Goal: Browse casually

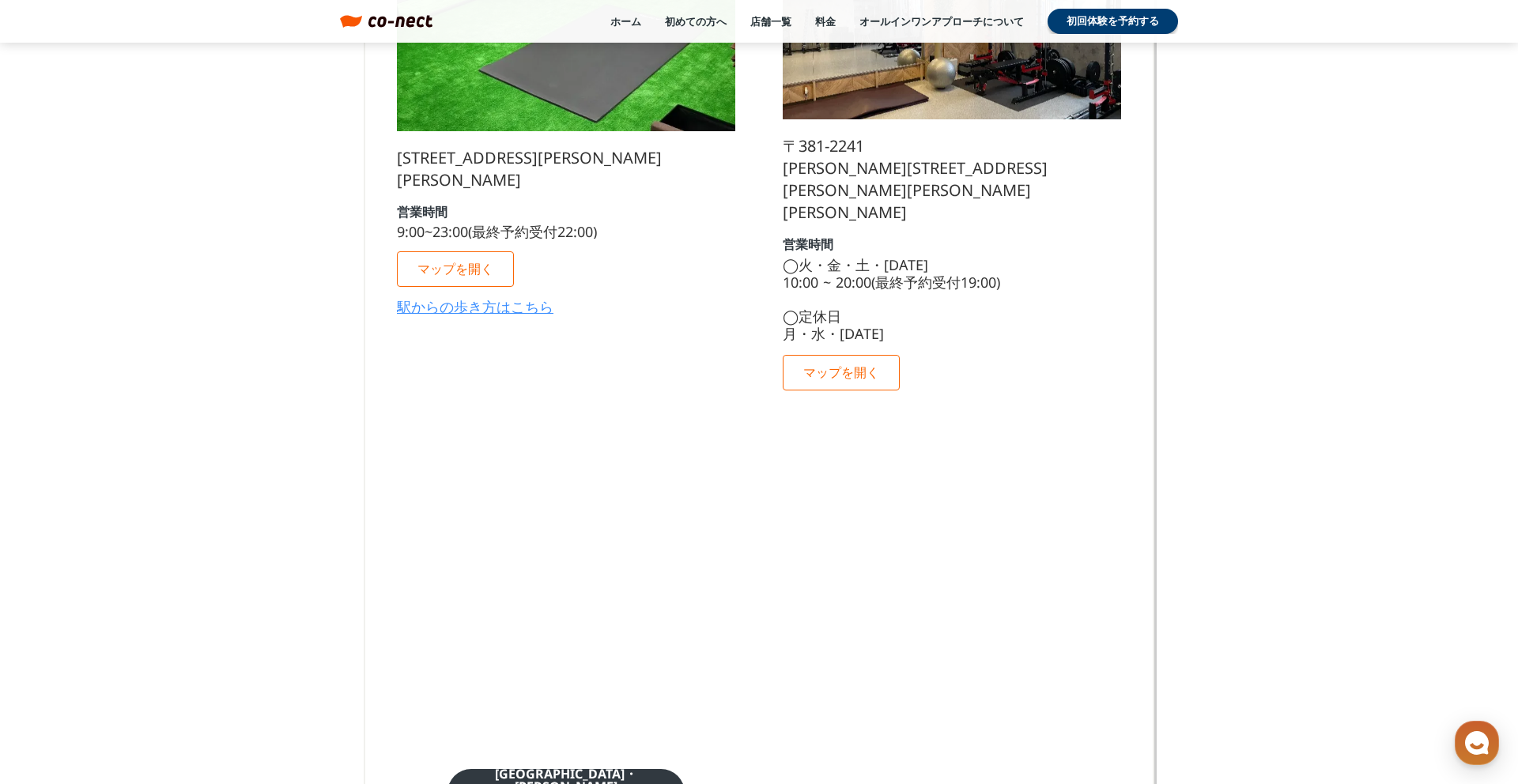
scroll to position [9774, 0]
